Goal: Task Accomplishment & Management: Use online tool/utility

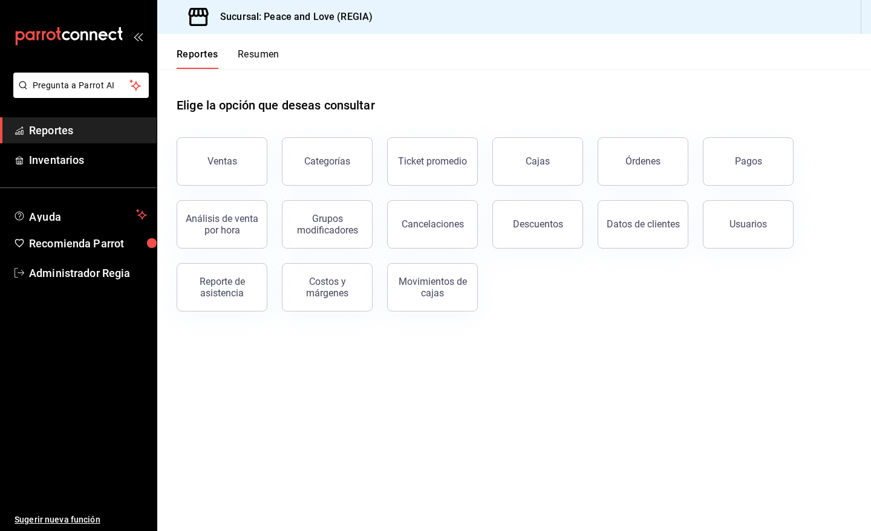
click at [113, 256] on ul "Ayuda Recomienda Parrot Administrador Regia" at bounding box center [78, 244] width 157 height 83
click at [115, 268] on span "Administrador Regia" at bounding box center [88, 273] width 118 height 16
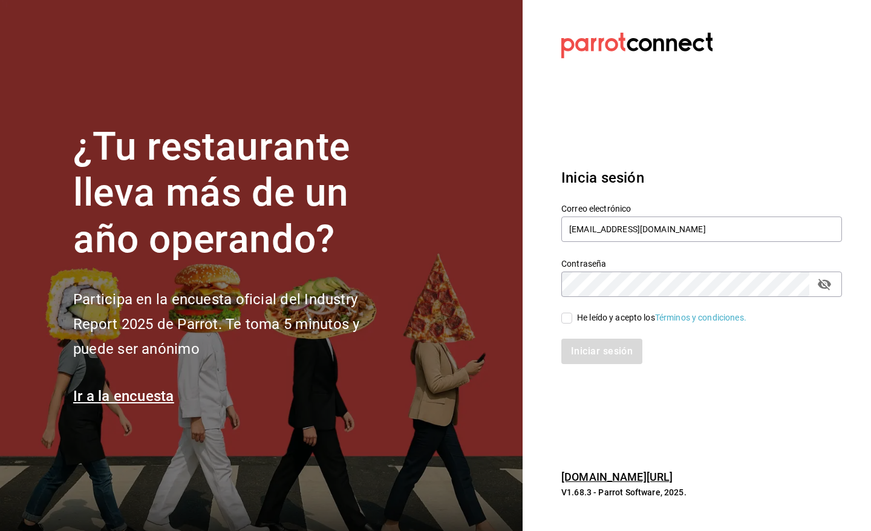
click at [609, 312] on div "He leído y acepto los Términos y condiciones." at bounding box center [661, 318] width 169 height 13
click at [572, 313] on input "He leído y acepto los Términos y condiciones." at bounding box center [566, 318] width 11 height 11
checkbox input "true"
click at [606, 343] on button "Iniciar sesión" at bounding box center [602, 351] width 82 height 25
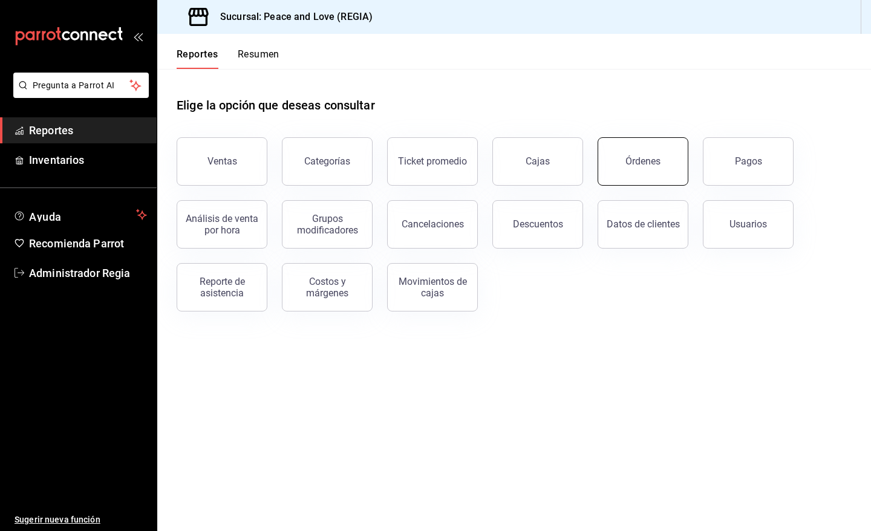
click at [612, 171] on button "Órdenes" at bounding box center [643, 161] width 91 height 48
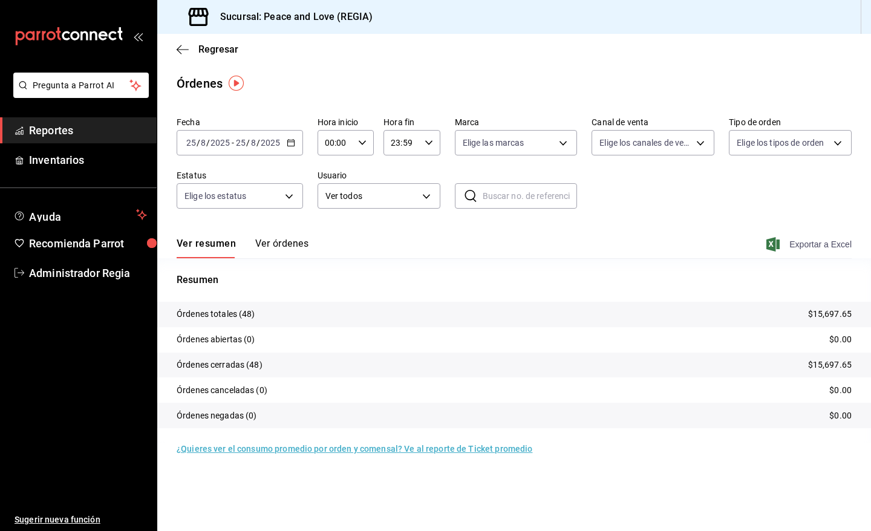
click at [782, 247] on span "Exportar a Excel" at bounding box center [810, 244] width 83 height 15
click at [635, 147] on body "Pregunta a Parrot AI Reportes Inventarios Ayuda Recomienda Parrot Administrador…" at bounding box center [435, 265] width 871 height 531
click at [640, 255] on span "Uber Eats" at bounding box center [667, 257] width 84 height 13
type input "UBER_EATS"
checkbox input "true"
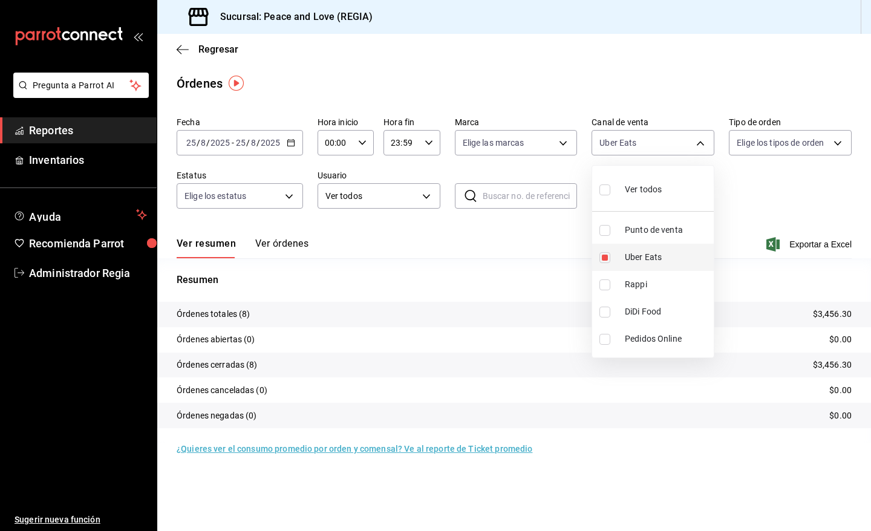
click at [643, 255] on span "Uber Eats" at bounding box center [667, 257] width 84 height 13
checkbox input "false"
click at [634, 281] on span "Rappi" at bounding box center [667, 284] width 84 height 13
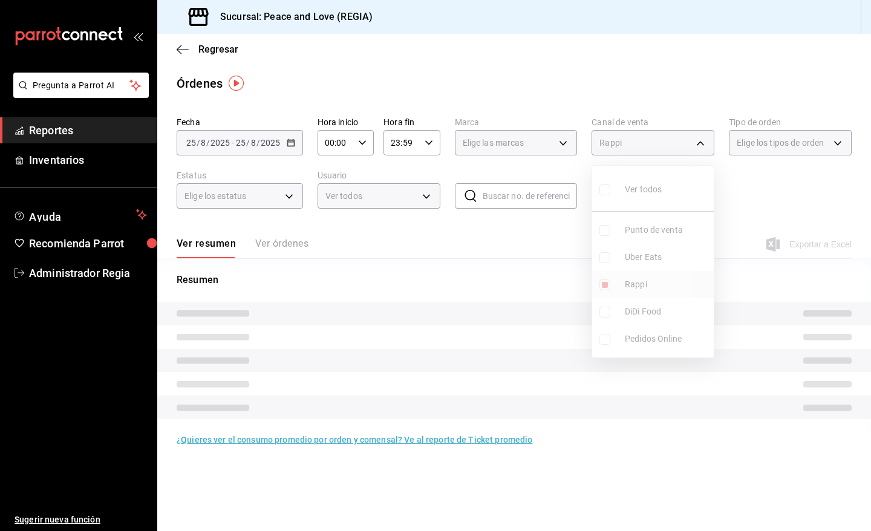
type input "RAPPI"
checkbox input "true"
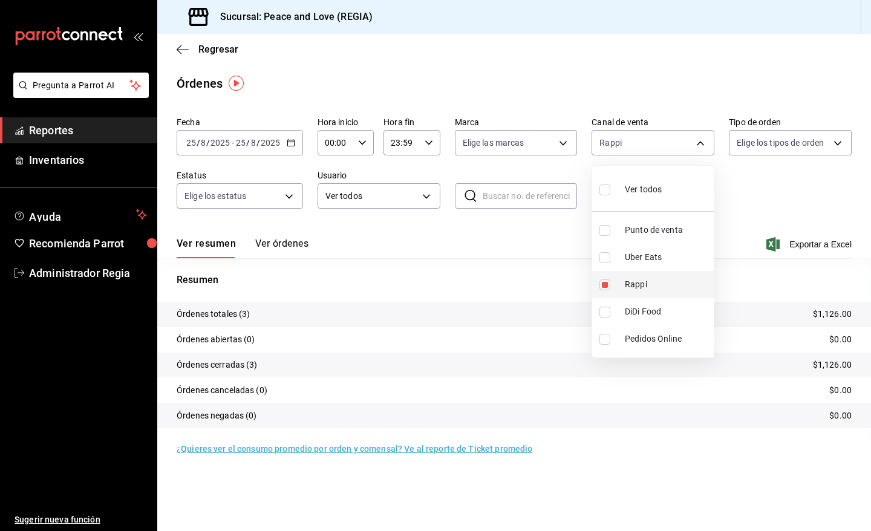
click at [634, 281] on span "Rappi" at bounding box center [667, 284] width 84 height 13
checkbox input "false"
